Goal: Browse casually

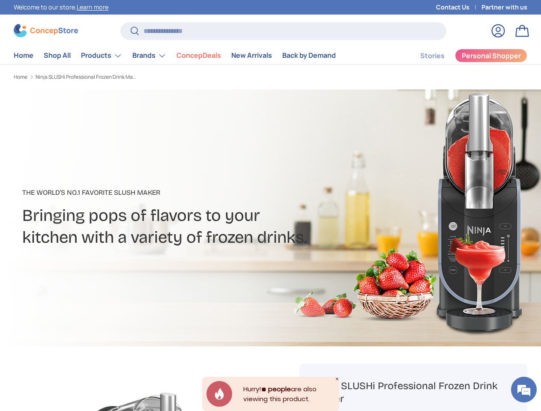
click at [270, 205] on h2 "Bringing pops of flavors to your kitchen with a variety of frozen drinks." at bounding box center [186, 226] width 329 height 43
click at [188, 56] on li "ConcepDeals" at bounding box center [198, 55] width 55 height 17
click at [115, 56] on link "Products" at bounding box center [101, 55] width 41 height 17
click at [163, 56] on link "Brands" at bounding box center [149, 55] width 34 height 17
click at [524, 390] on em at bounding box center [523, 389] width 23 height 23
